Goal: Task Accomplishment & Management: Use online tool/utility

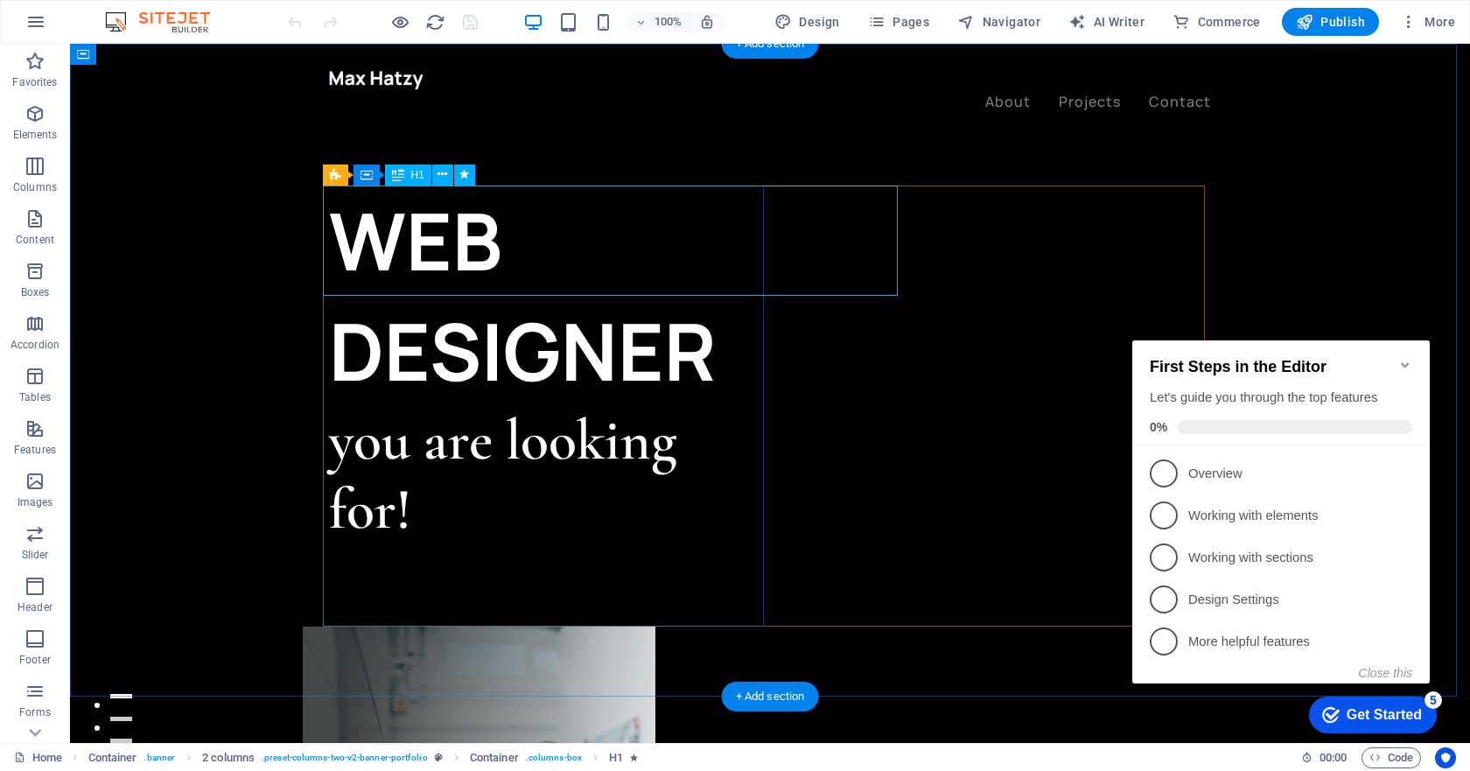
click at [691, 251] on div "WEB DESIGNER" at bounding box center [549, 295] width 441 height 220
click at [691, 249] on div "WEB DESIGNER" at bounding box center [549, 295] width 441 height 220
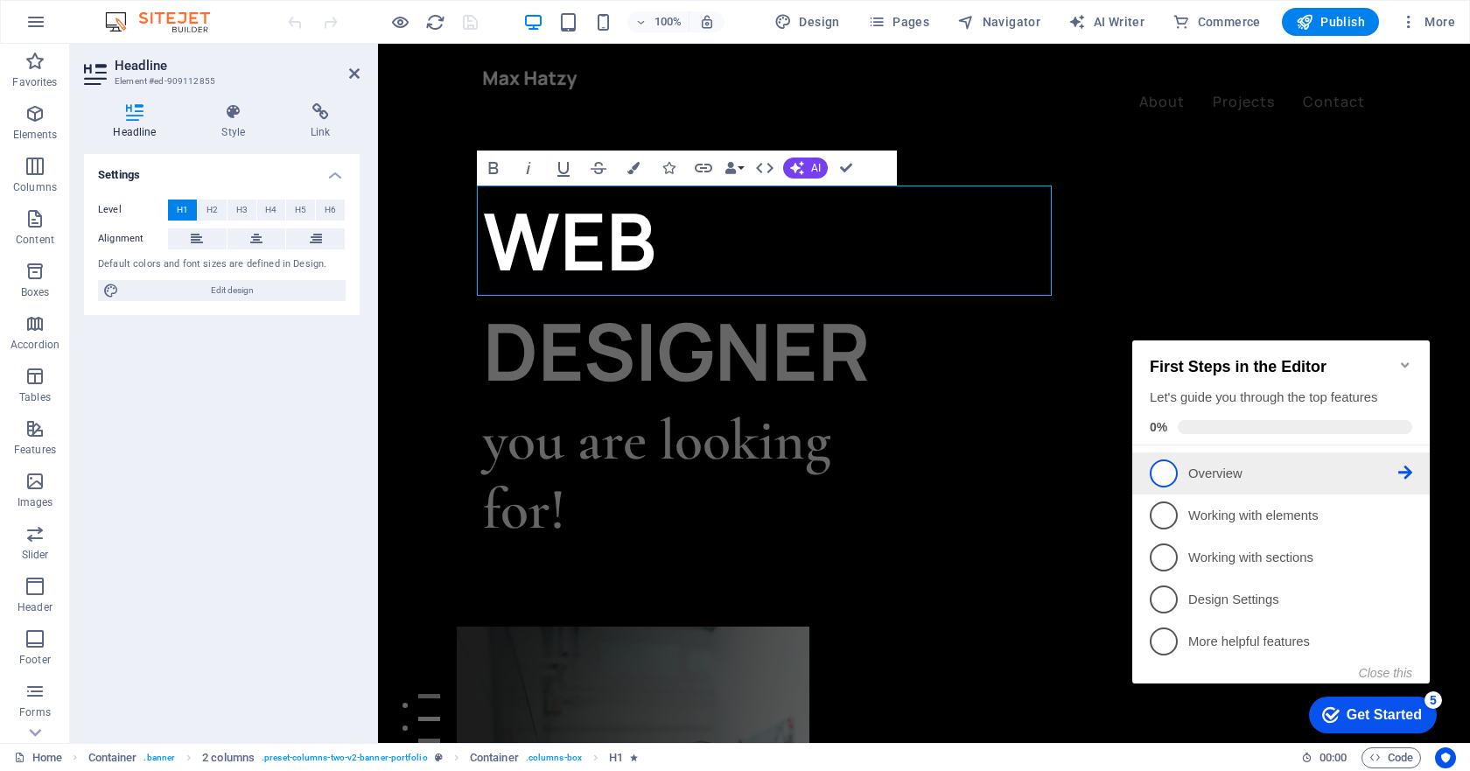
click at [1178, 473] on link "1 Overview - incomplete" at bounding box center [1281, 473] width 262 height 28
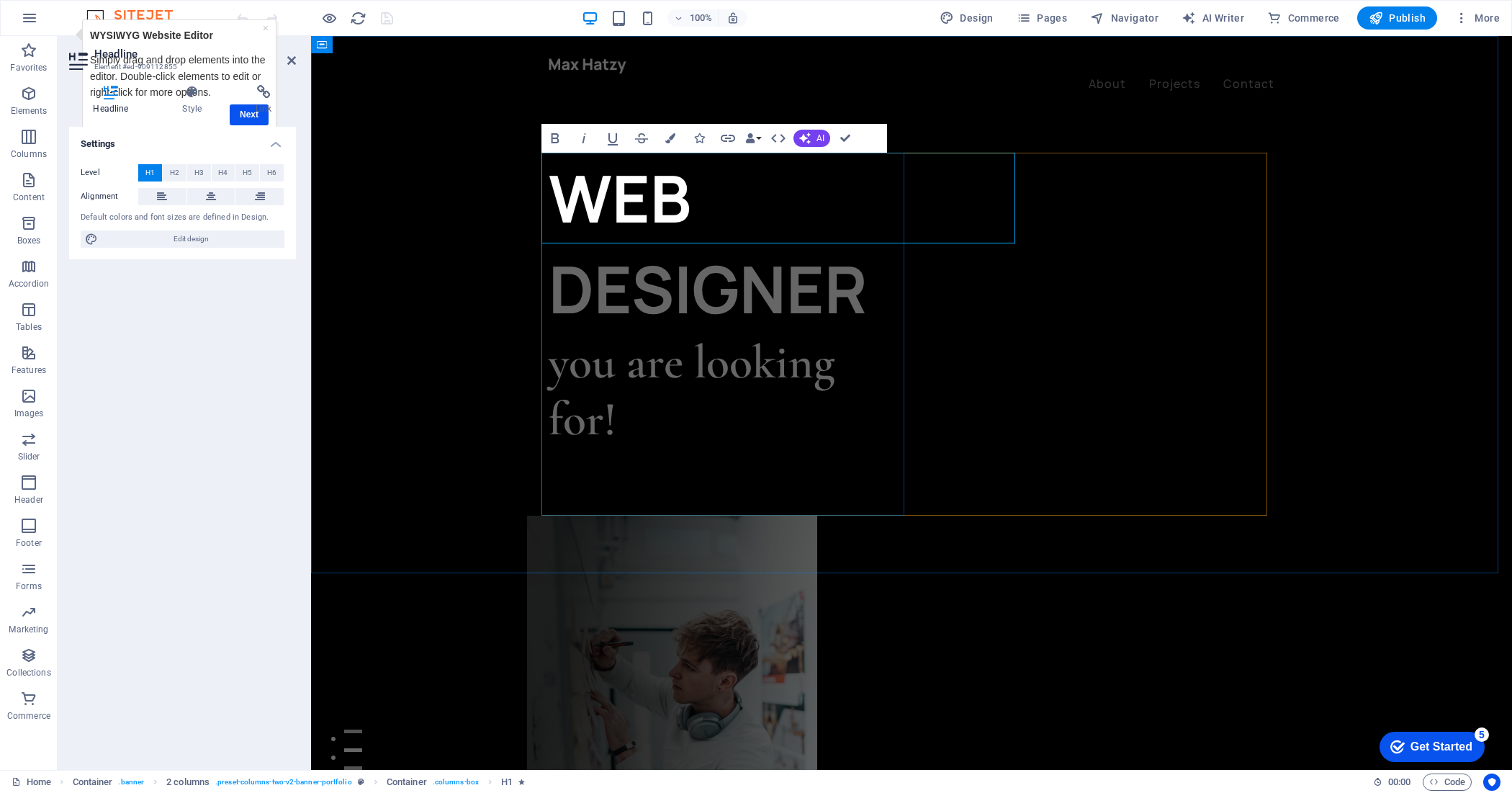
click at [684, 473] on div "WEB DESIGNER you are looking for! Let’s talk My projects" at bounding box center [730, 334] width 363 height 363
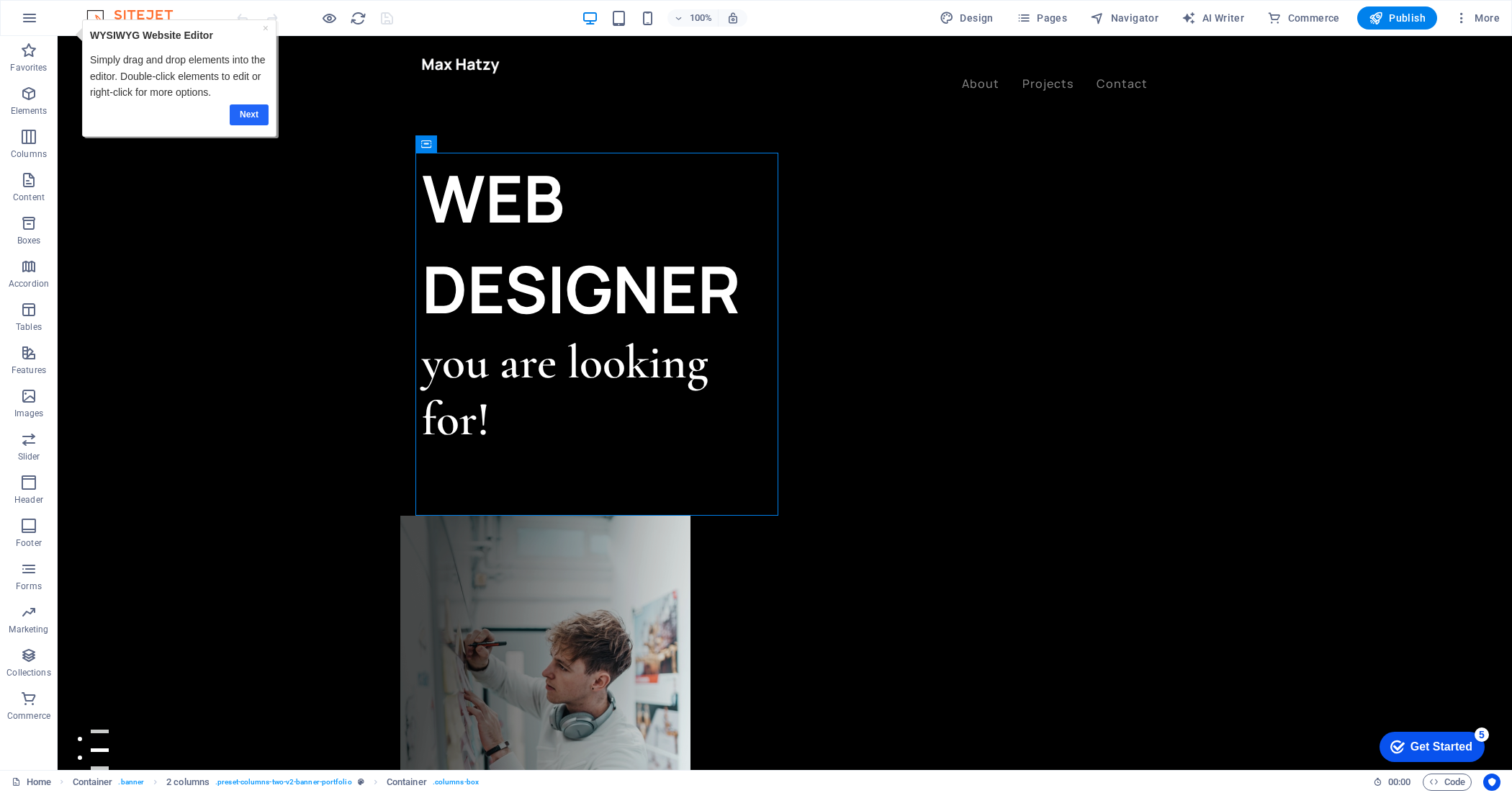
click at [244, 117] on link "Next" at bounding box center [248, 114] width 39 height 21
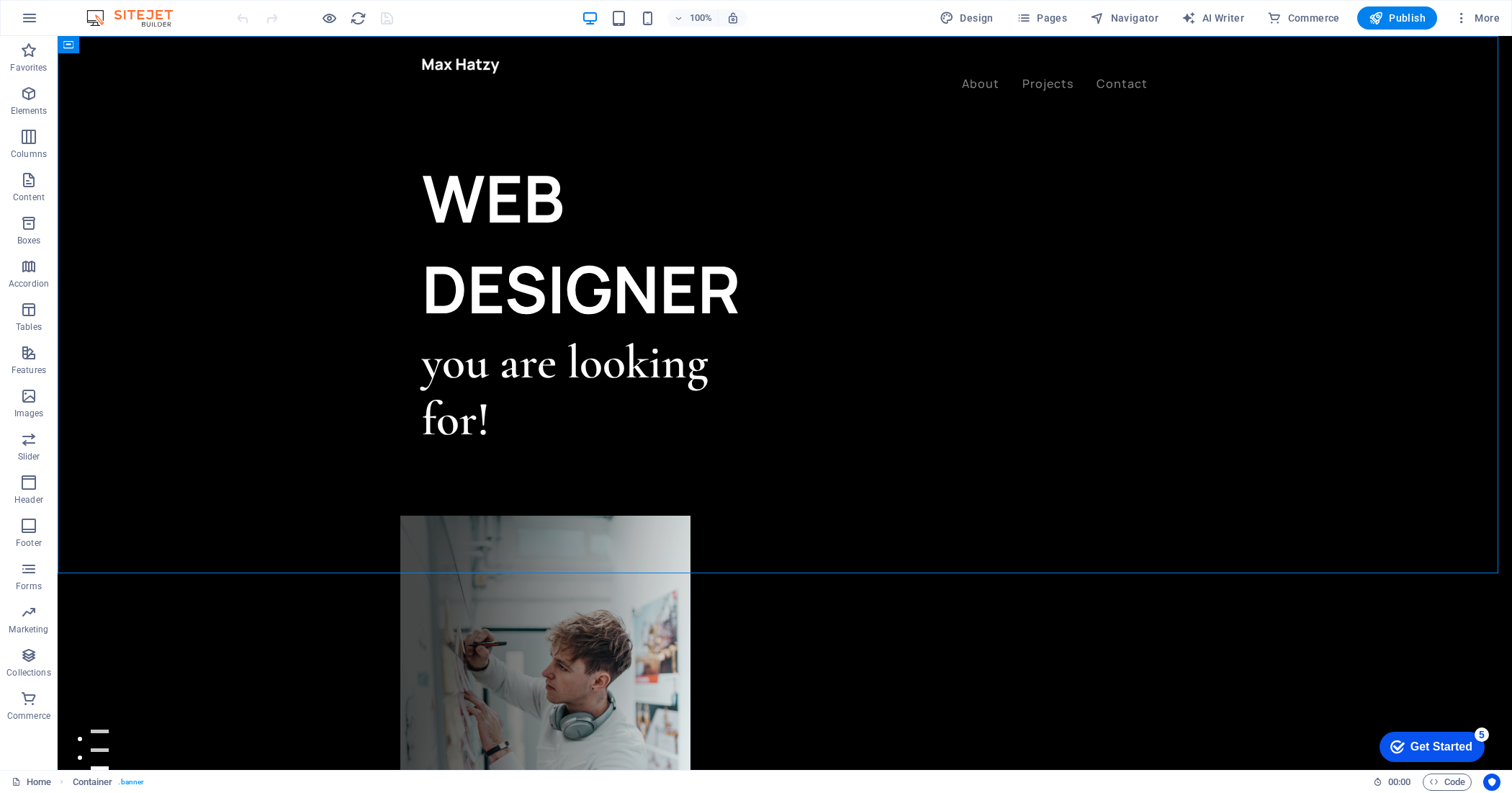
click at [691, 515] on figure at bounding box center [545, 697] width 291 height 363
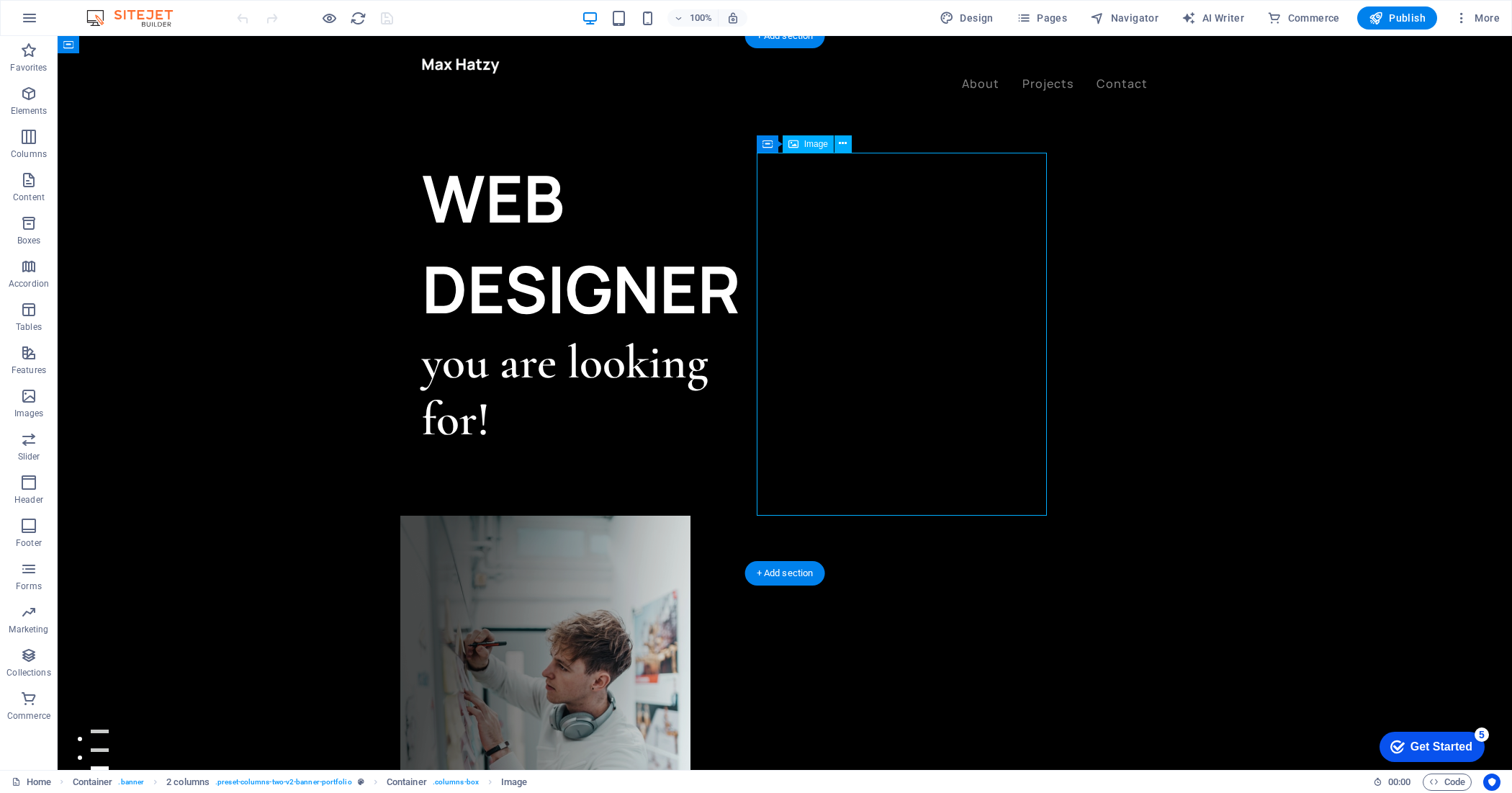
click at [691, 515] on figure at bounding box center [545, 697] width 291 height 363
click at [448, 62] on div at bounding box center [785, 65] width 726 height 19
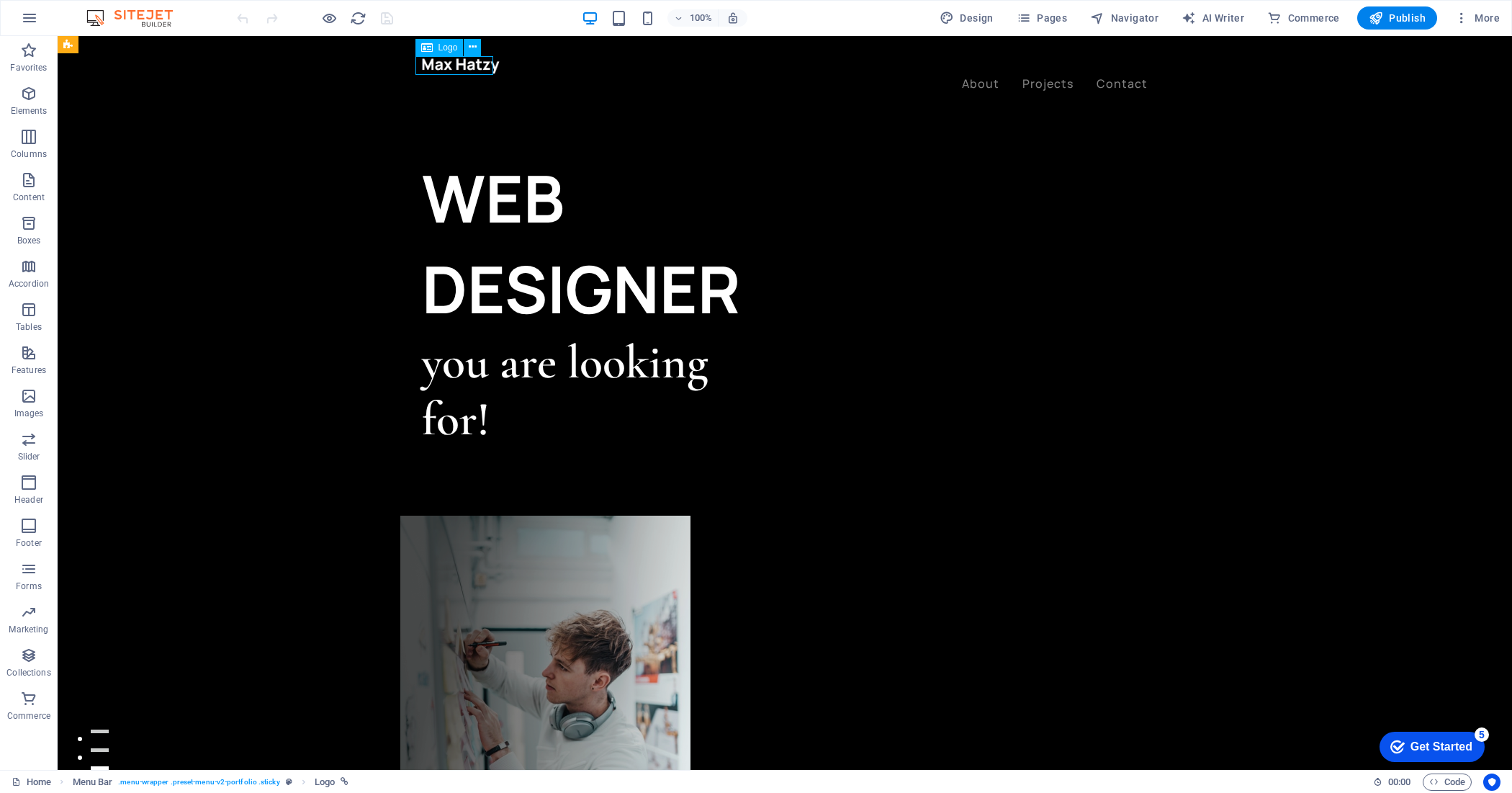
click at [448, 62] on div at bounding box center [785, 65] width 726 height 19
select select "px"
